Goal: Transaction & Acquisition: Purchase product/service

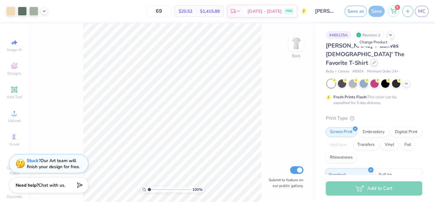
click at [373, 61] on icon at bounding box center [374, 62] width 3 height 3
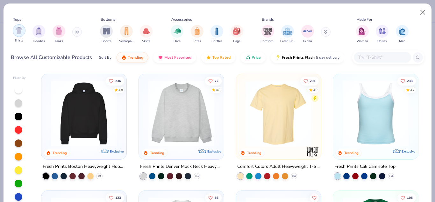
click at [16, 31] on img "filter for Shirts" at bounding box center [18, 30] width 7 height 7
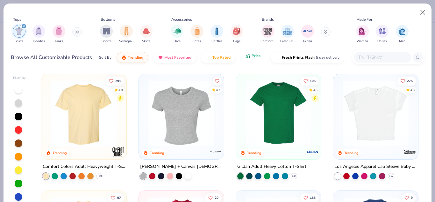
click at [255, 55] on span "Price" at bounding box center [256, 55] width 9 height 5
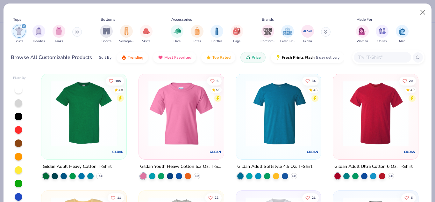
scroll to position [0, 0]
click at [97, 176] on icon at bounding box center [99, 175] width 5 height 5
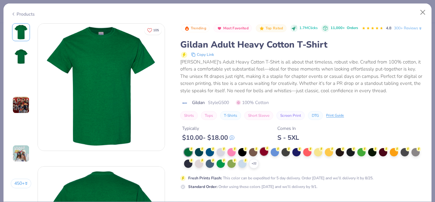
click at [266, 155] on div at bounding box center [264, 151] width 8 height 8
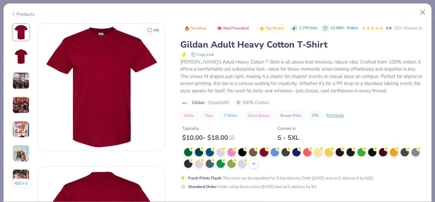
click at [256, 166] on icon at bounding box center [253, 163] width 5 height 5
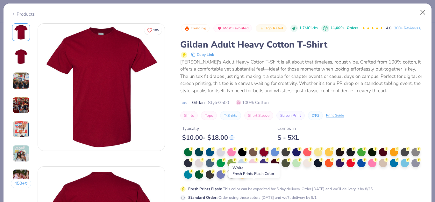
click at [236, 178] on div at bounding box center [231, 173] width 8 height 8
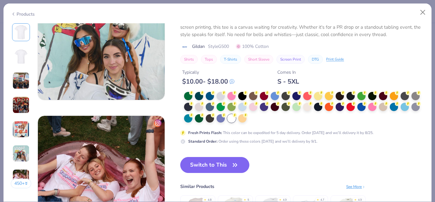
scroll to position [811, 0]
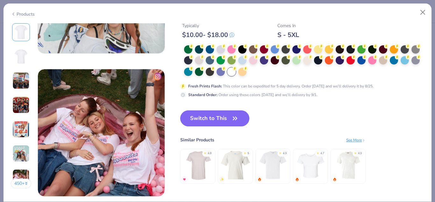
click at [226, 112] on button "Switch to This" at bounding box center [214, 118] width 69 height 16
click at [231, 118] on button "Switch to This" at bounding box center [214, 118] width 69 height 16
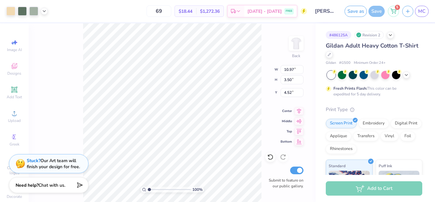
type input "10.97"
type input "3.50"
type input "4.23"
click at [331, 54] on icon at bounding box center [329, 53] width 3 height 3
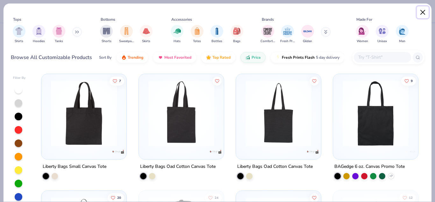
click at [419, 12] on button "Close" at bounding box center [423, 12] width 12 height 12
